Goal: Transaction & Acquisition: Purchase product/service

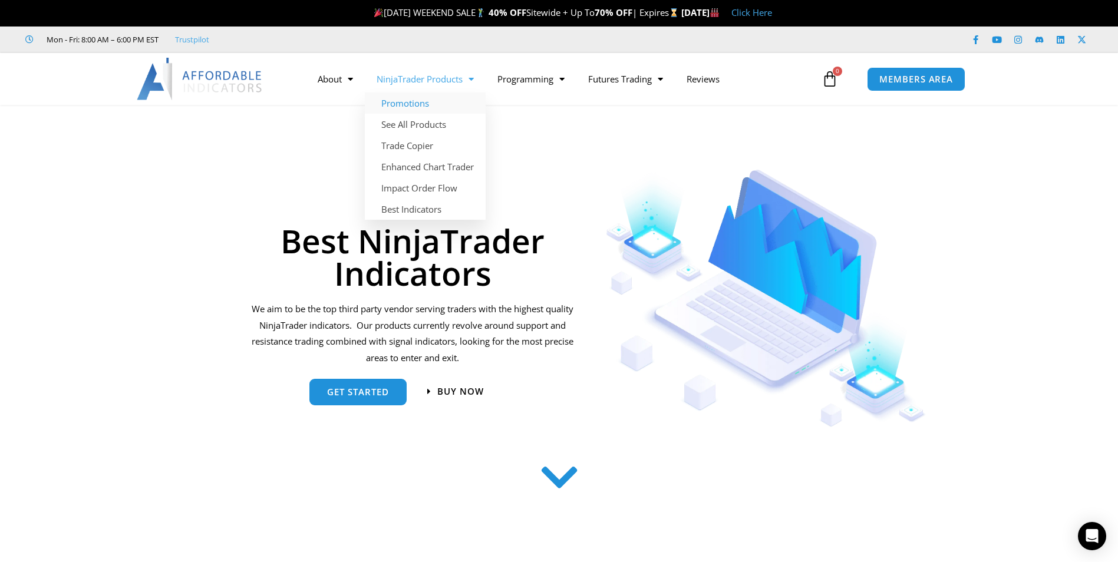
click at [418, 104] on link "Promotions" at bounding box center [425, 102] width 121 height 21
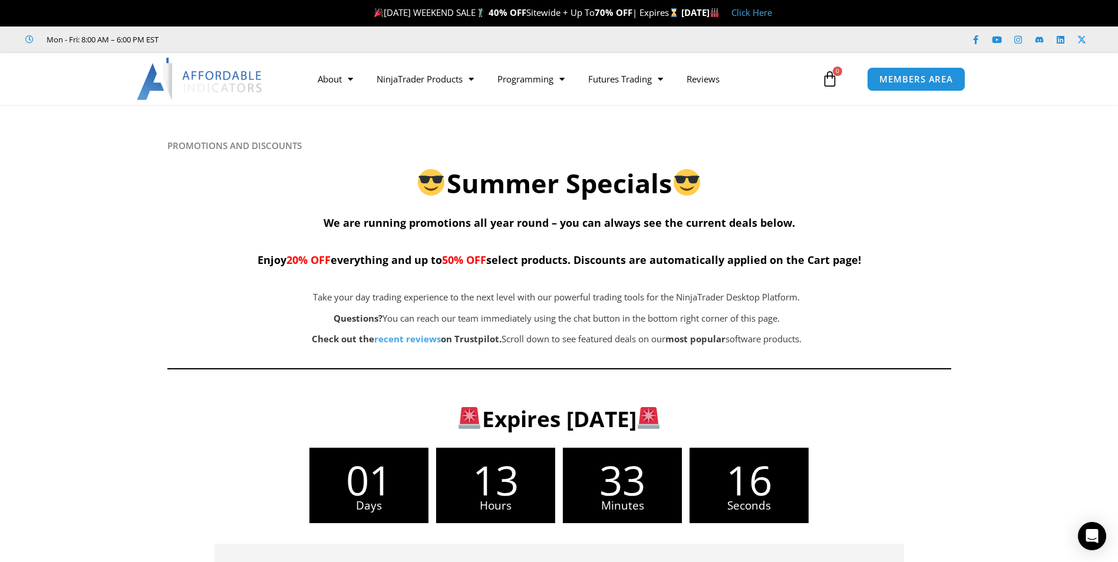
click at [810, 321] on p "Questions? You can reach our team immediately using the chat button in the bott…" at bounding box center [556, 318] width 661 height 16
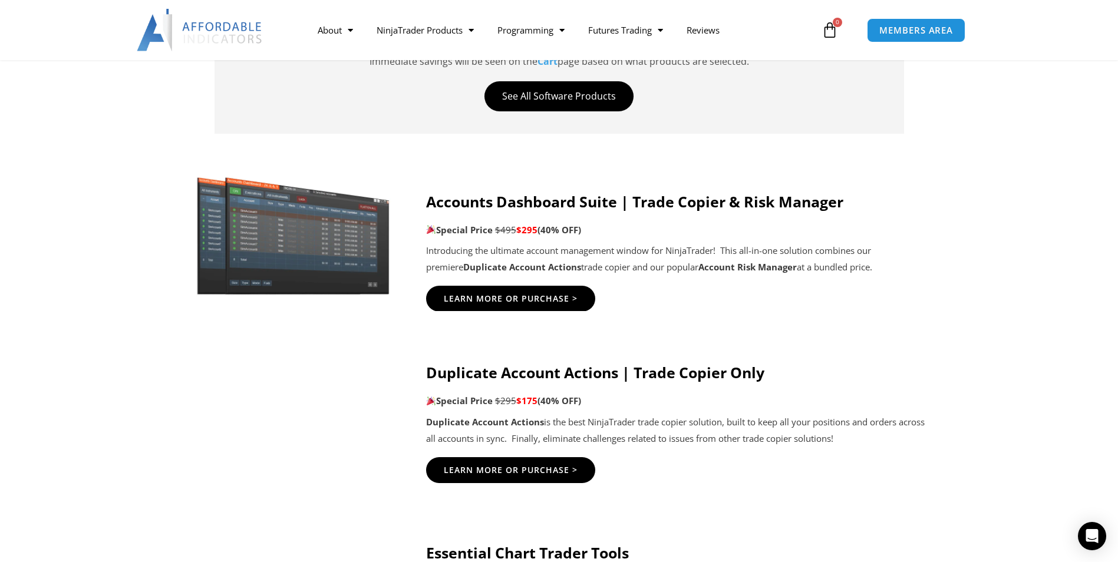
scroll to position [566, 0]
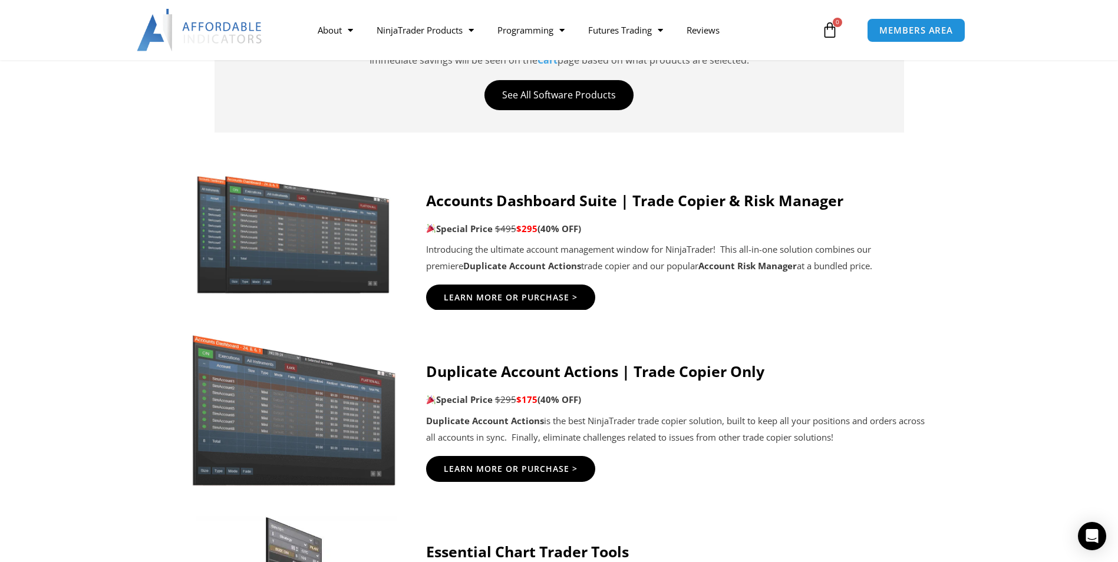
click at [852, 302] on div "Learn More Or Purchase >" at bounding box center [676, 298] width 501 height 26
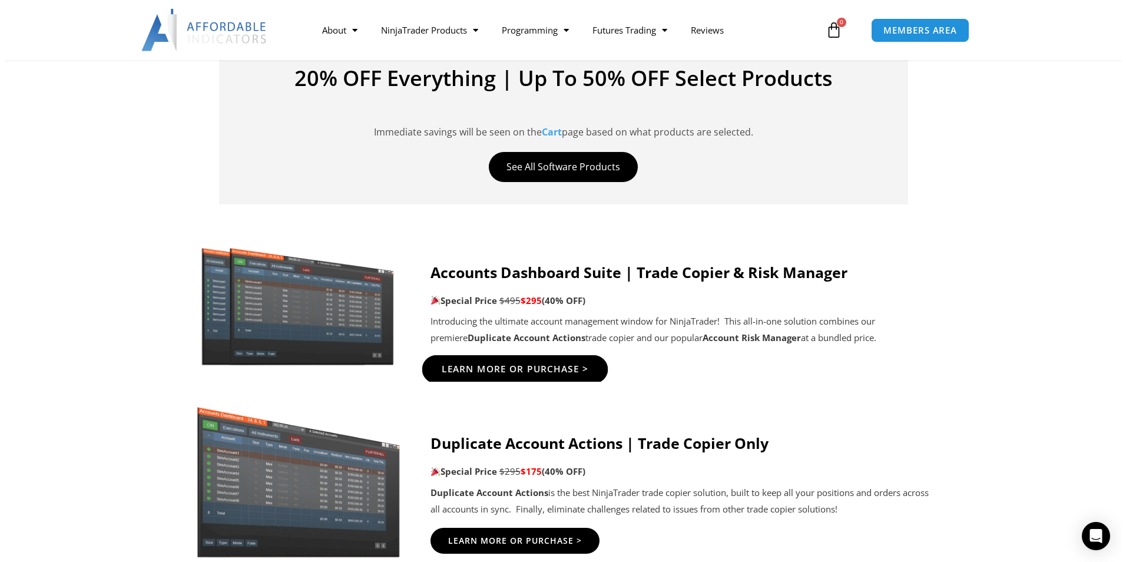
scroll to position [495, 0]
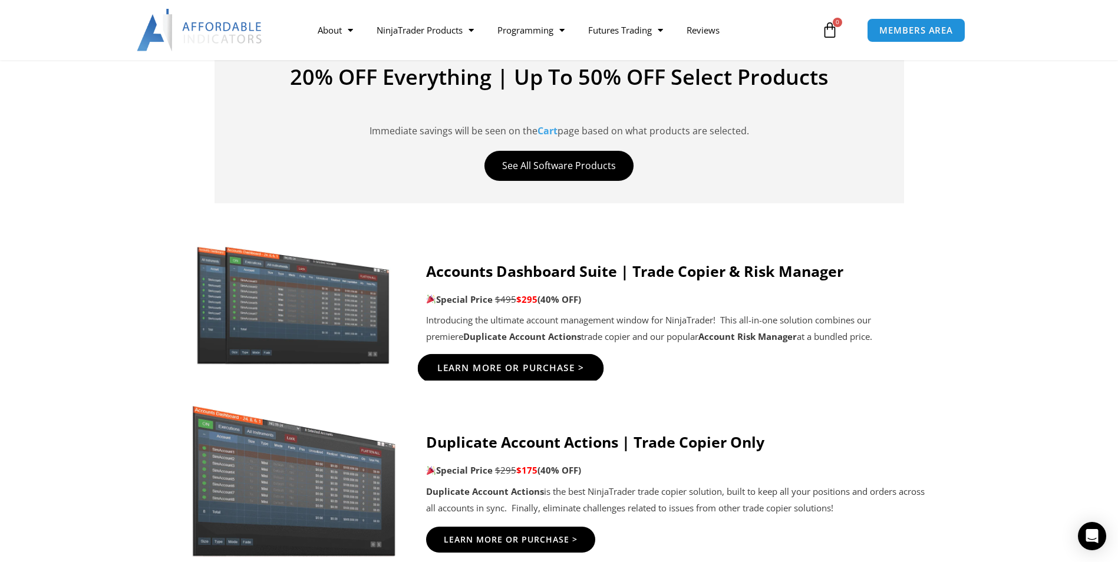
click at [530, 364] on span "Learn More Or Purchase >" at bounding box center [510, 368] width 147 height 9
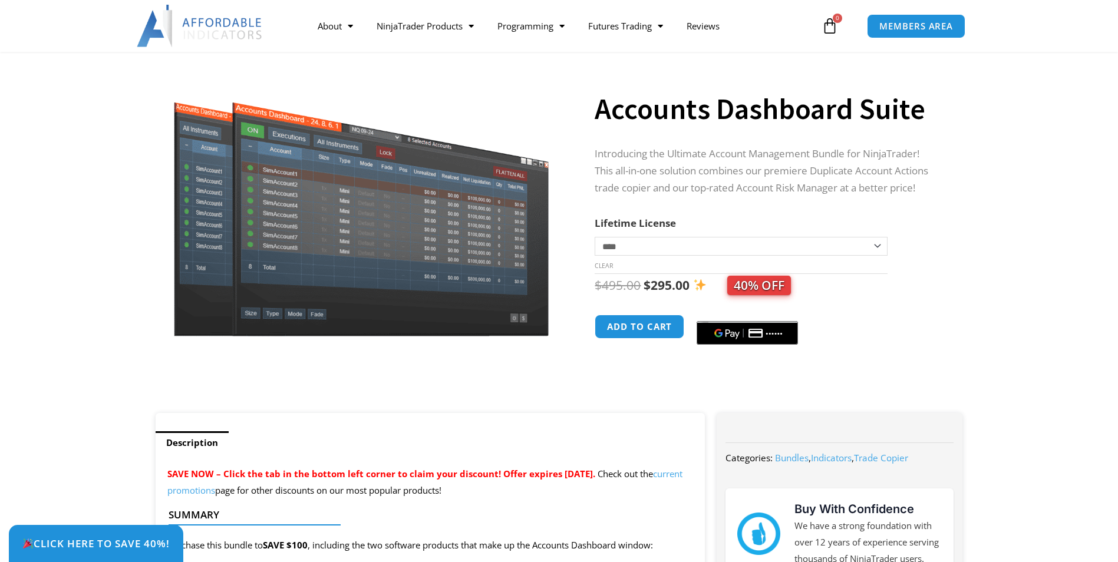
scroll to position [71, 0]
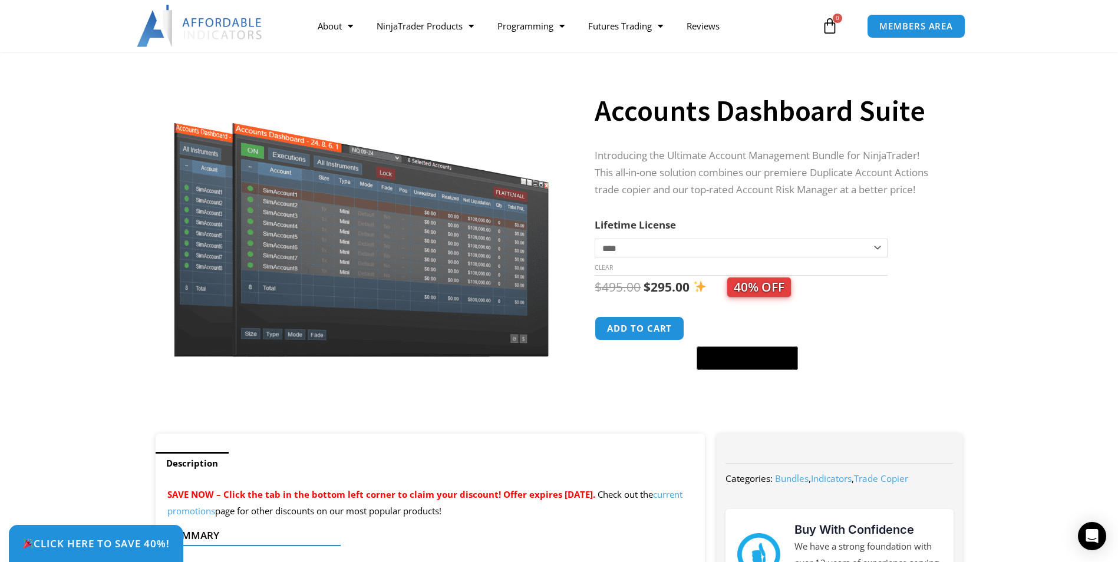
click at [877, 250] on select "**********" at bounding box center [740, 248] width 292 height 19
click at [931, 259] on form "**********" at bounding box center [766, 296] width 344 height 160
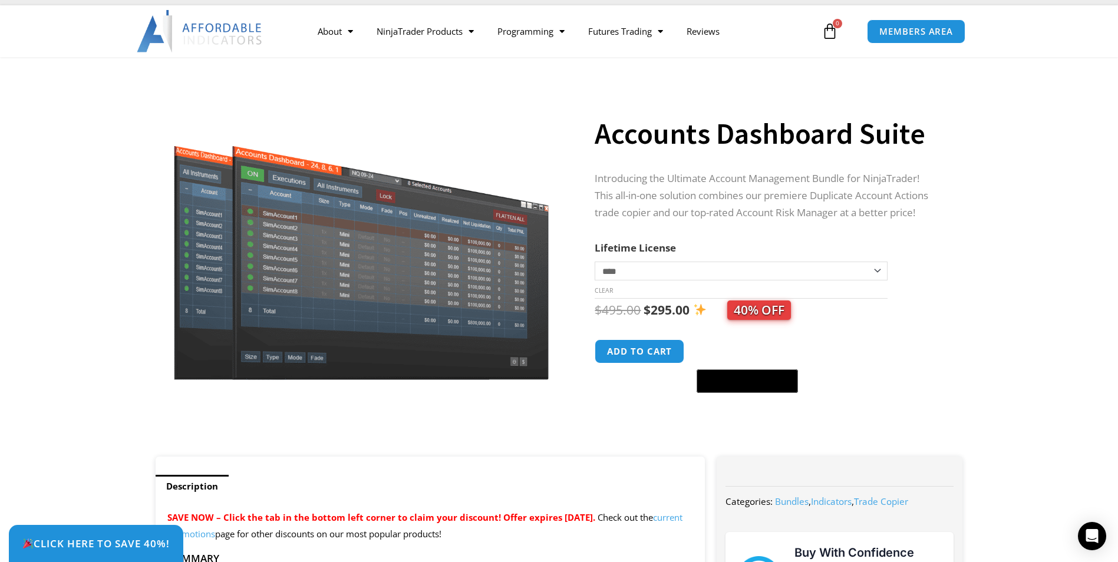
scroll to position [0, 0]
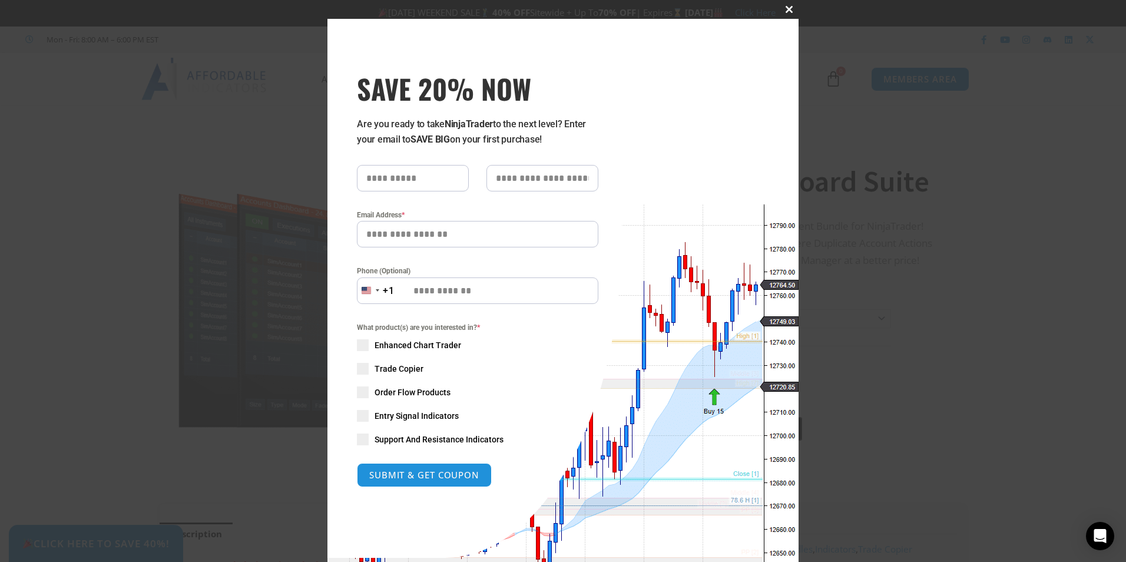
click at [781, 9] on span at bounding box center [789, 9] width 19 height 7
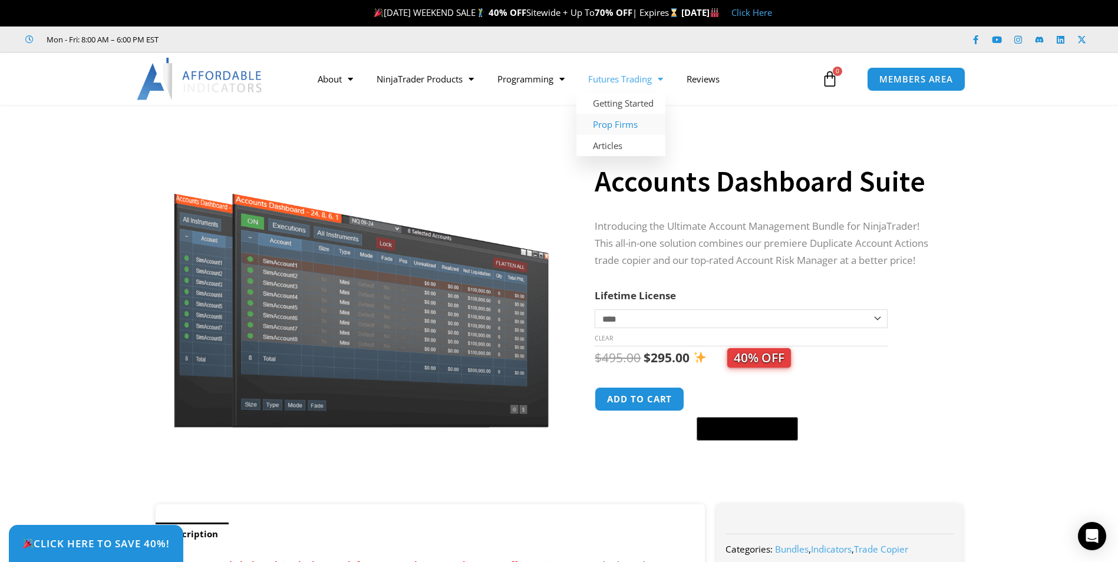
click at [613, 124] on link "Prop Firms" at bounding box center [620, 124] width 89 height 21
